Goal: Information Seeking & Learning: Learn about a topic

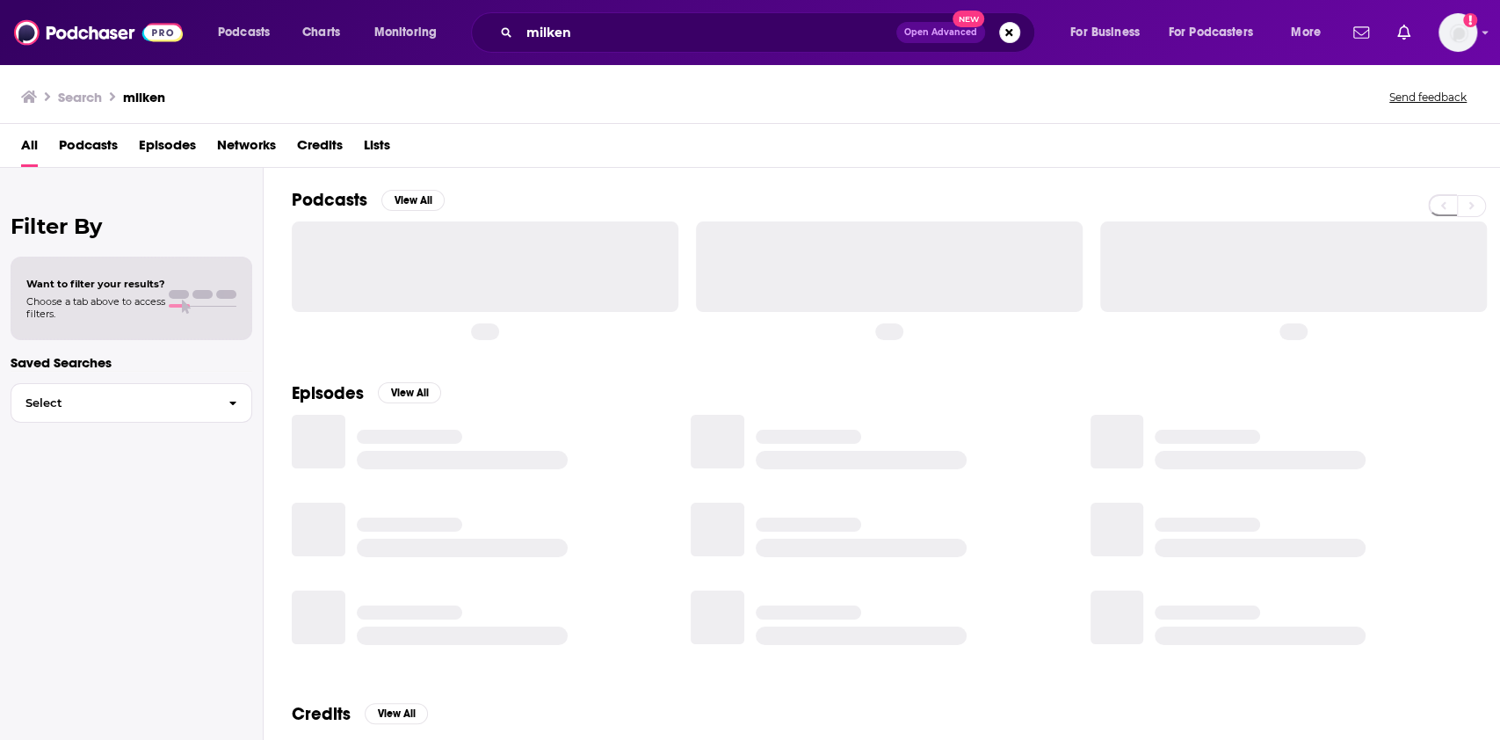
drag, startPoint x: 590, startPoint y: 40, endPoint x: 476, endPoint y: 33, distance: 113.6
click at [476, 33] on div "milken Open Advanced New" at bounding box center [753, 32] width 564 height 40
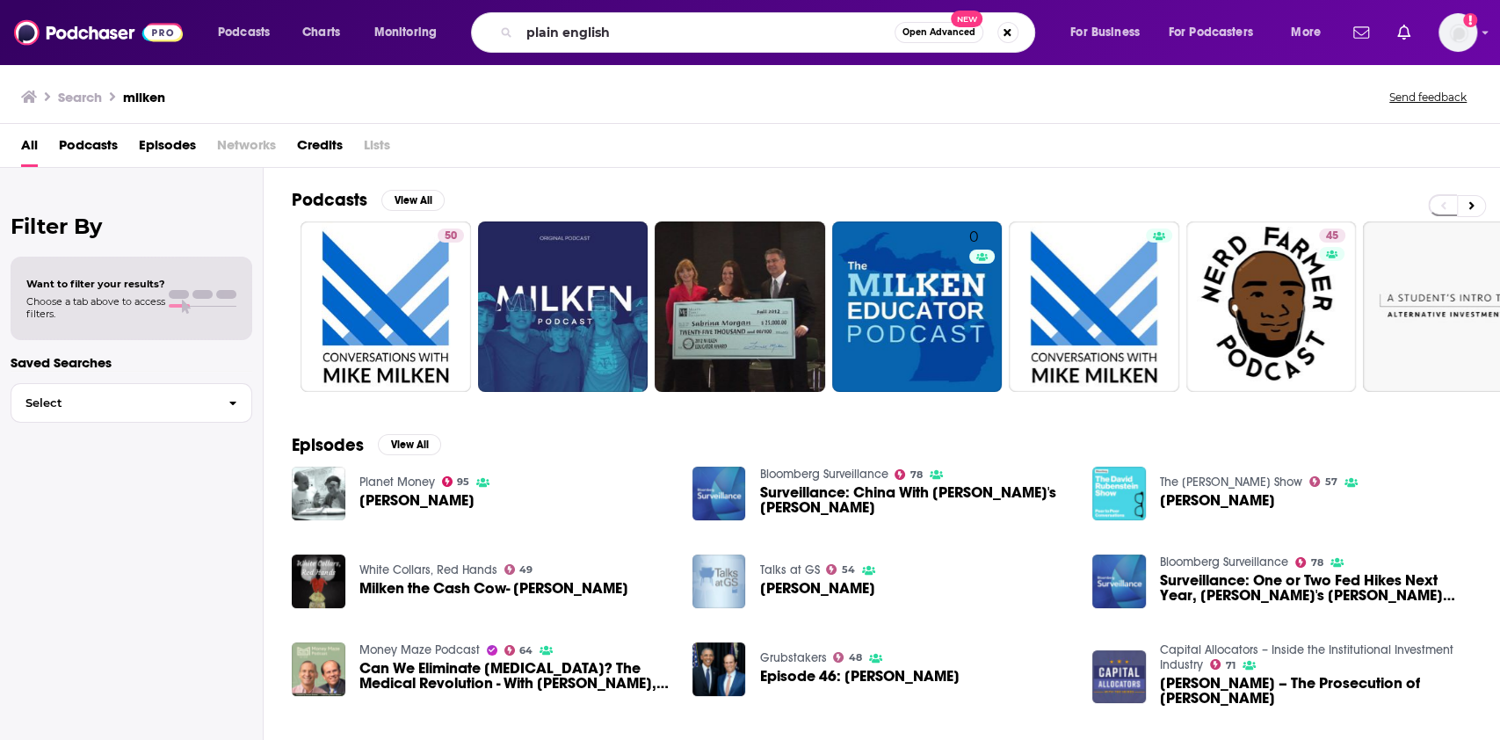
type input "plain english"
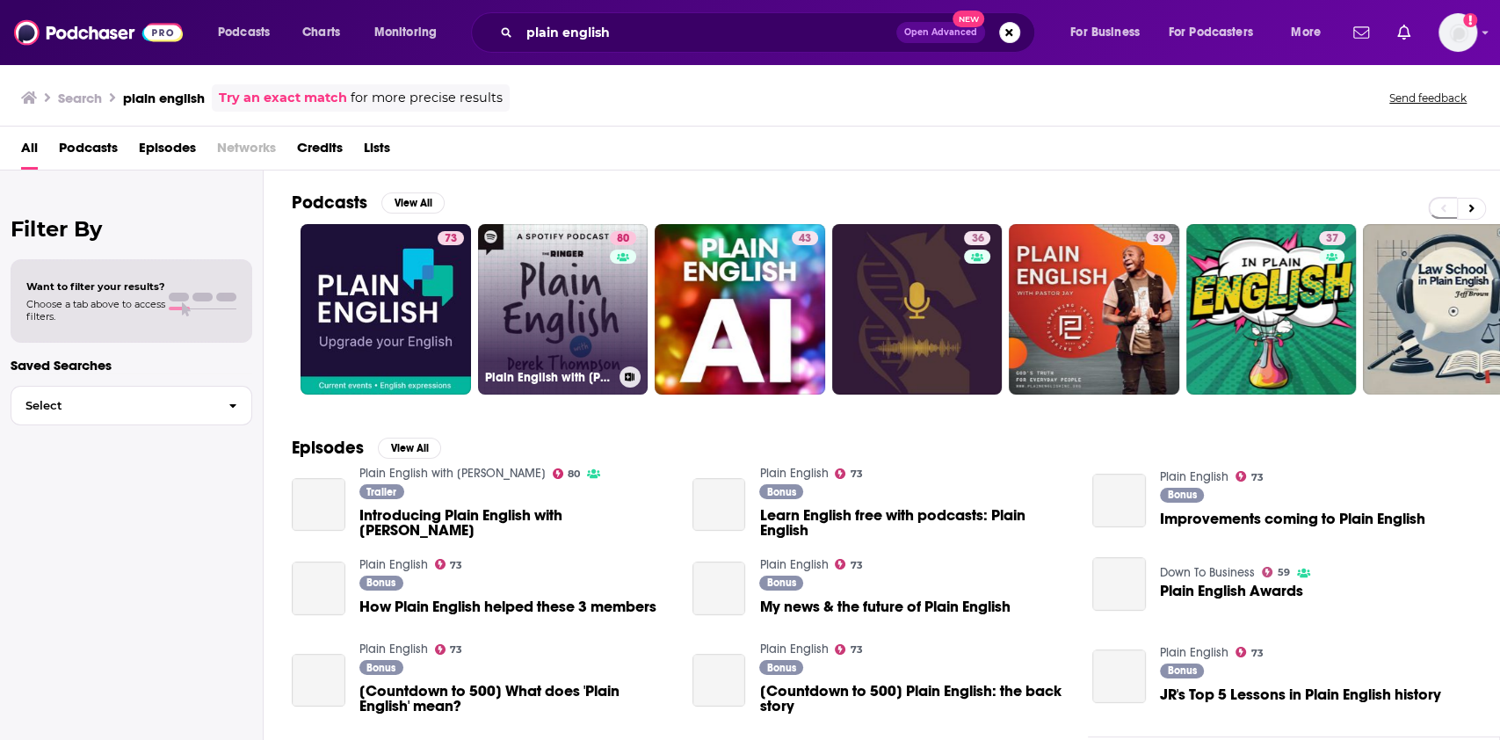
click at [533, 293] on link "80 Plain English with [PERSON_NAME]" at bounding box center [563, 309] width 170 height 170
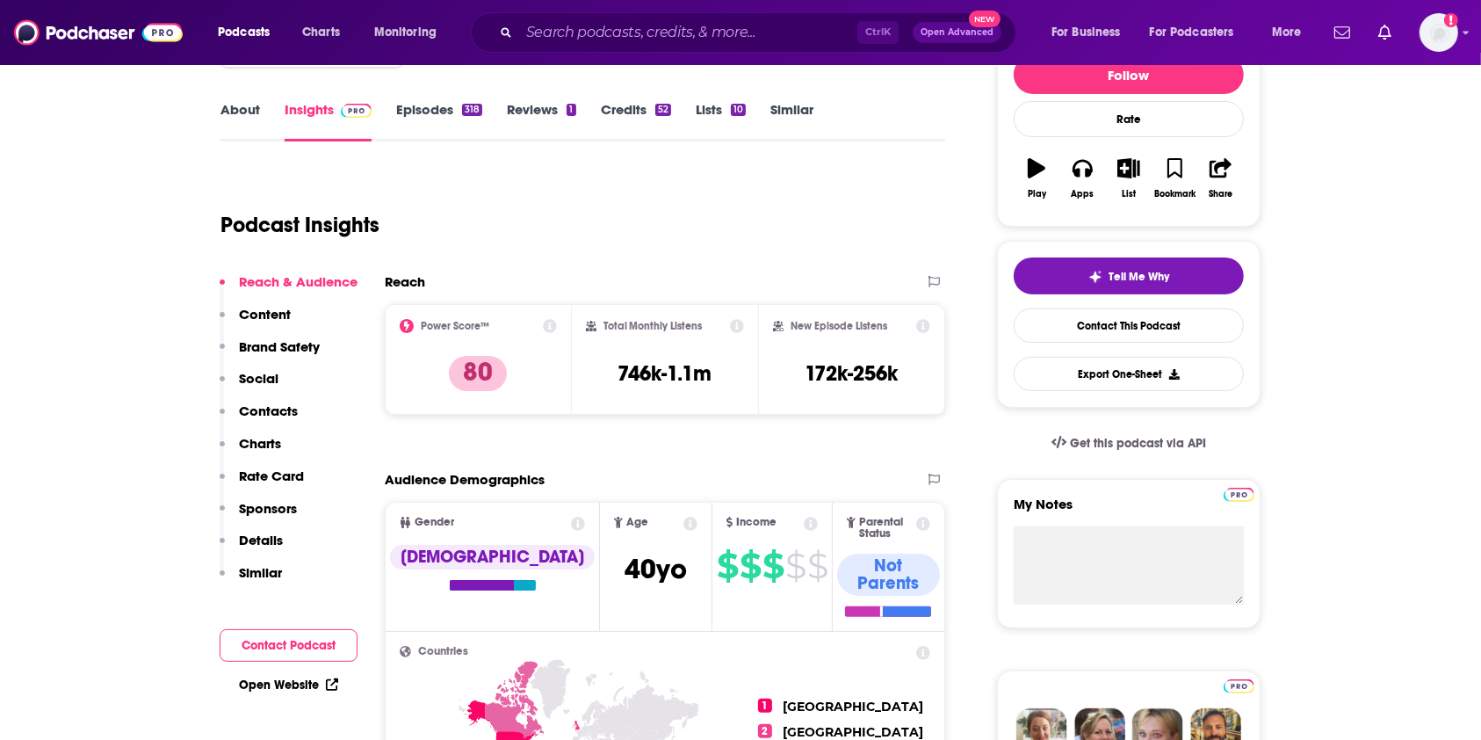
scroll to position [351, 0]
